Goal: Task Accomplishment & Management: Complete application form

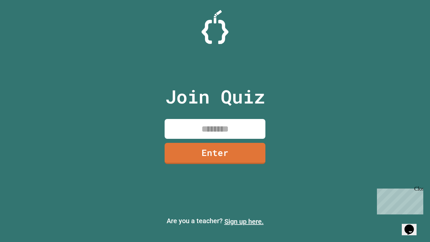
click at [244, 221] on link "Sign up here." at bounding box center [244, 221] width 39 height 8
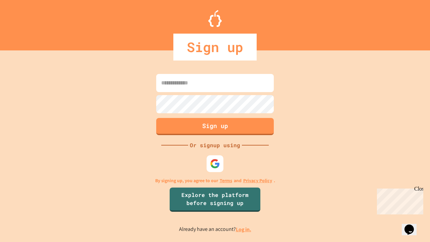
click at [244, 229] on link "Log in." at bounding box center [243, 229] width 15 height 7
